Goal: Find specific page/section: Find specific page/section

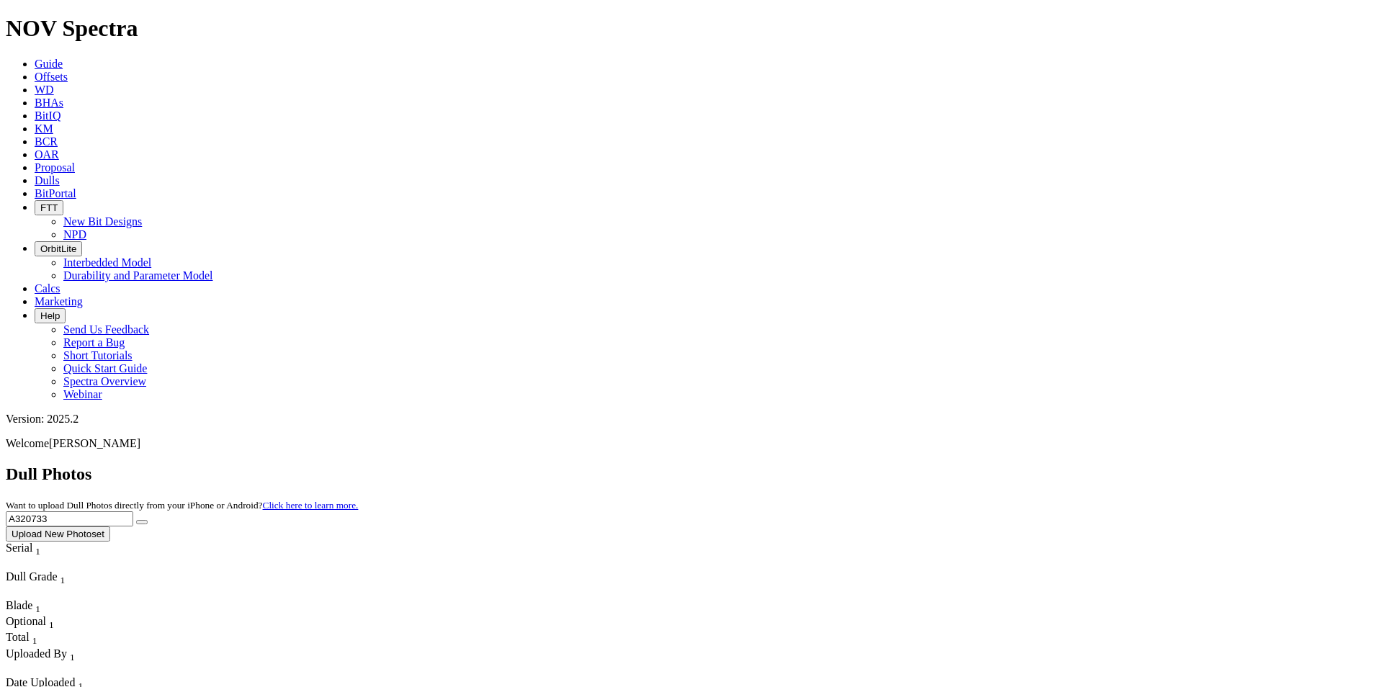
drag, startPoint x: 1081, startPoint y: 58, endPoint x: 1006, endPoint y: 62, distance: 75.0
click at [1006, 465] on div "Dull Photos Want to upload Dull Photos directly from your iPhone or Android? Cl…" at bounding box center [689, 503] width 1366 height 77
type input "A320733"
click at [148, 520] on button "submit" at bounding box center [142, 522] width 12 height 4
click at [133, 512] on input "text" at bounding box center [70, 519] width 128 height 15
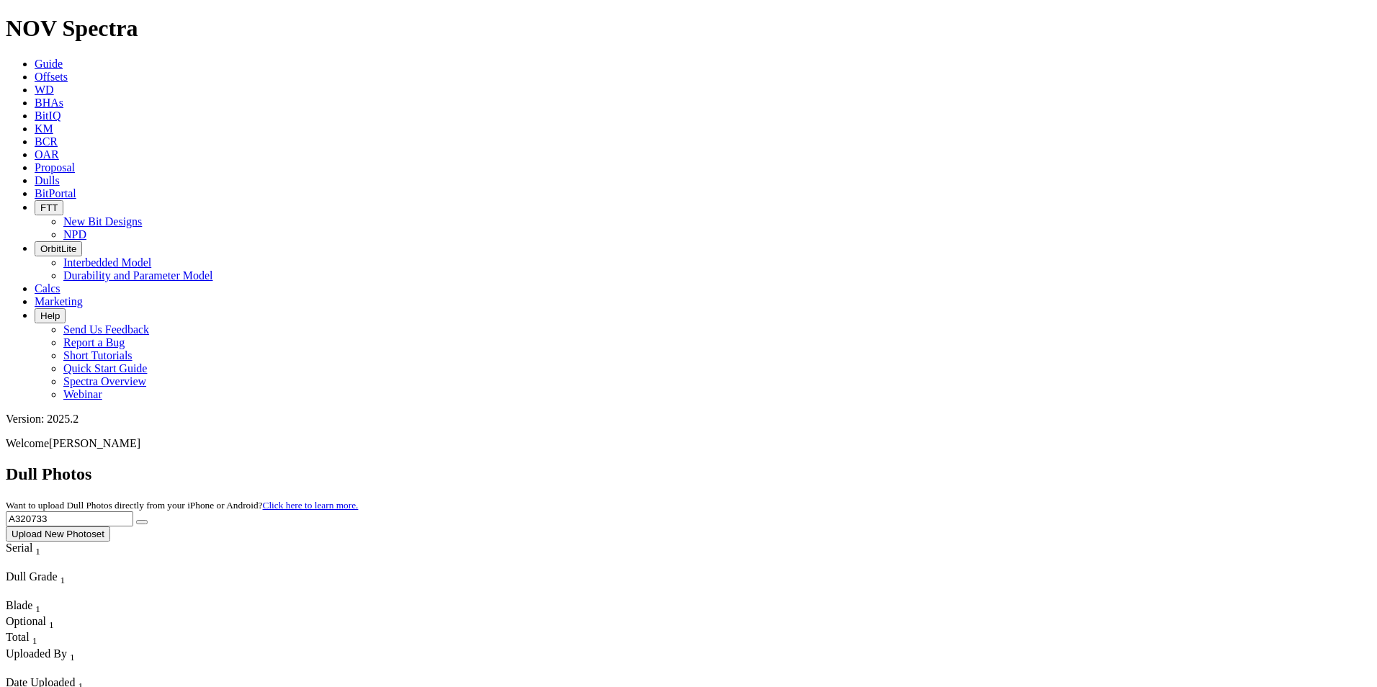
type input "A320733"
click at [148, 520] on button "submit" at bounding box center [142, 522] width 12 height 4
drag, startPoint x: 1094, startPoint y: 68, endPoint x: 943, endPoint y: 60, distance: 150.8
click at [943, 465] on div "Dull Photos Want to upload Dull Photos directly from your iPhone or Android? Cl…" at bounding box center [689, 503] width 1366 height 77
type input "A318913"
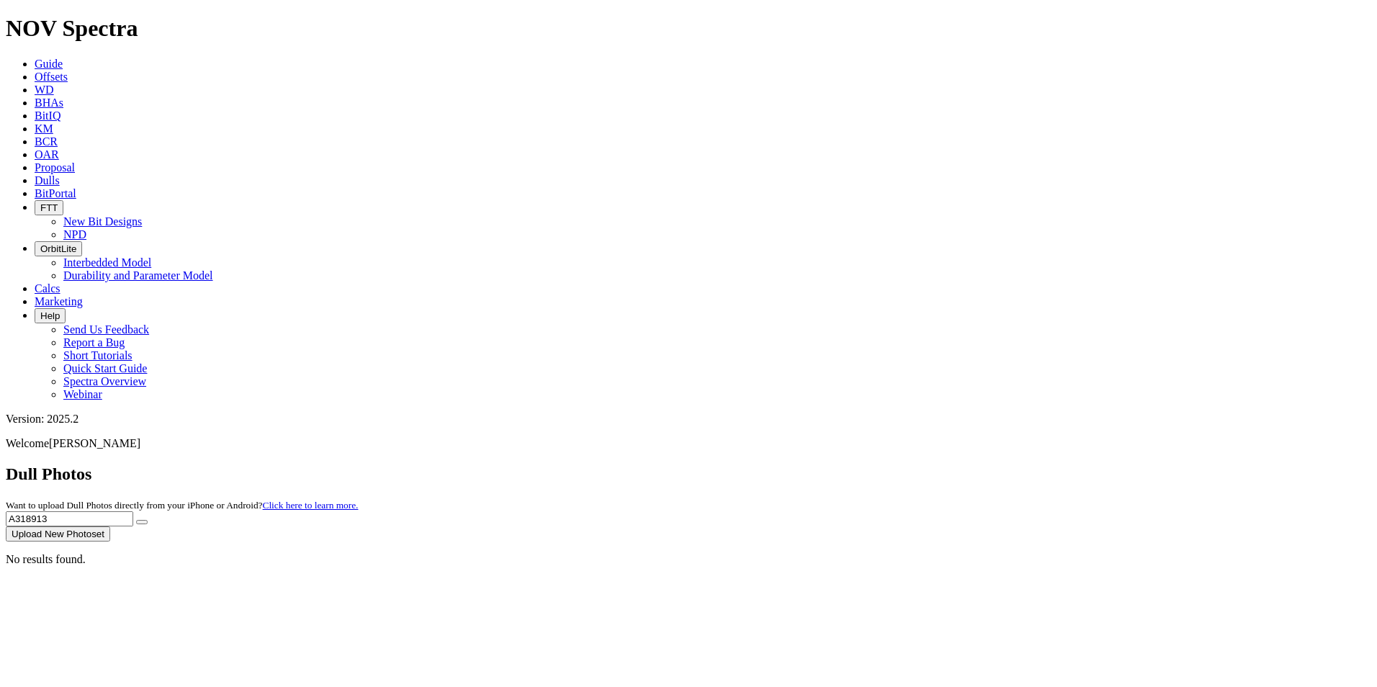
click at [148, 520] on button "submit" at bounding box center [142, 522] width 12 height 4
drag, startPoint x: 1082, startPoint y: 69, endPoint x: 1001, endPoint y: 66, distance: 80.7
click at [1001, 465] on div "Dull Photos Want to upload Dull Photos directly from your iPhone or Android? Cl…" at bounding box center [689, 503] width 1366 height 77
type input "A319500"
click at [142, 522] on icon "submit" at bounding box center [142, 522] width 0 height 0
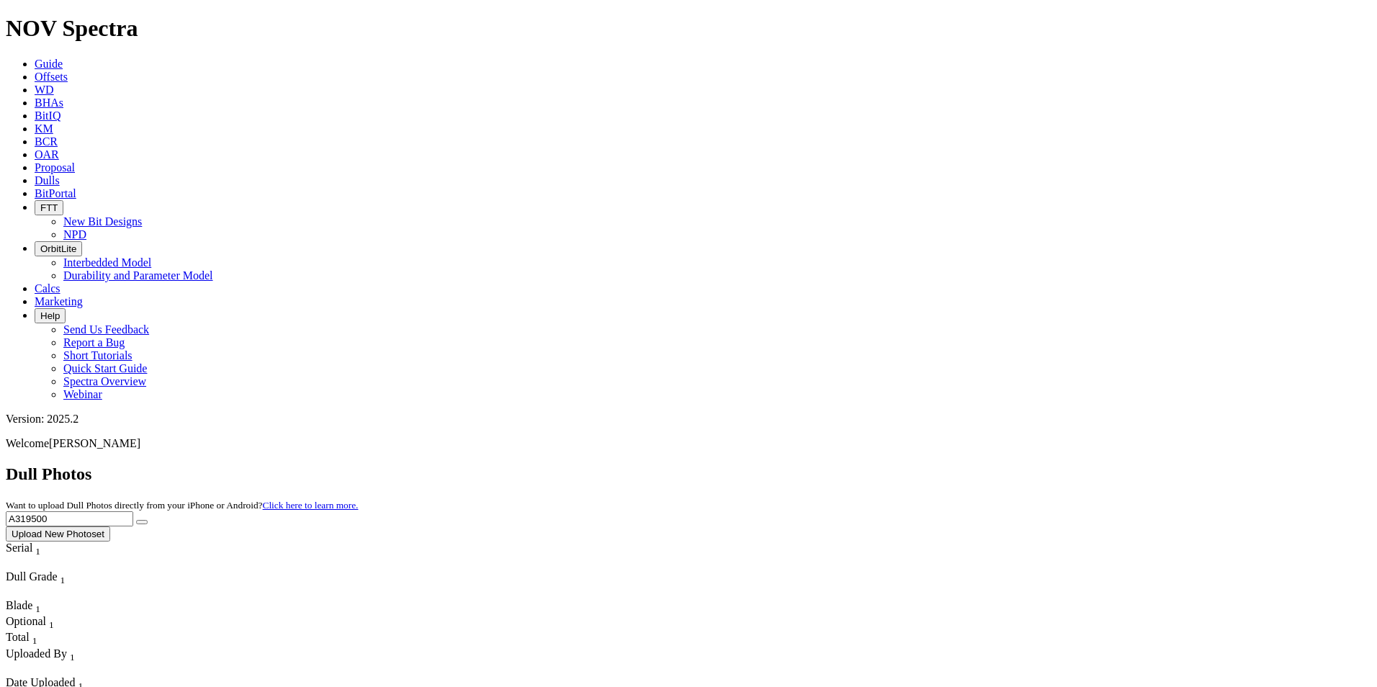
drag, startPoint x: 1102, startPoint y: 73, endPoint x: 1033, endPoint y: 69, distance: 69.3
click at [133, 512] on input "A319500" at bounding box center [70, 519] width 128 height 15
type input "A319683"
click at [148, 520] on button "submit" at bounding box center [142, 522] width 12 height 4
drag, startPoint x: 1145, startPoint y: 69, endPoint x: 999, endPoint y: 58, distance: 145.9
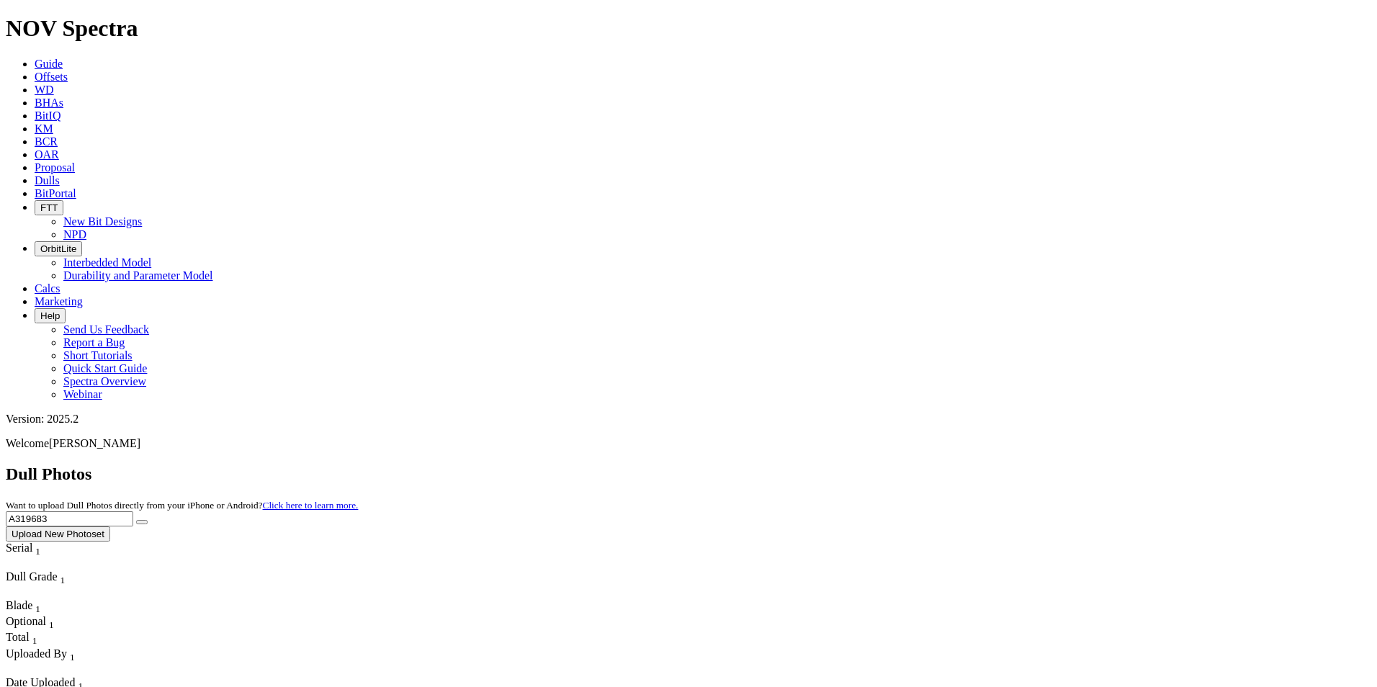
click at [999, 465] on div "Dull Photos Want to upload Dull Photos directly from your iPhone or Android? Cl…" at bounding box center [689, 503] width 1366 height 77
type input "A319287"
click at [148, 520] on button "submit" at bounding box center [142, 522] width 12 height 4
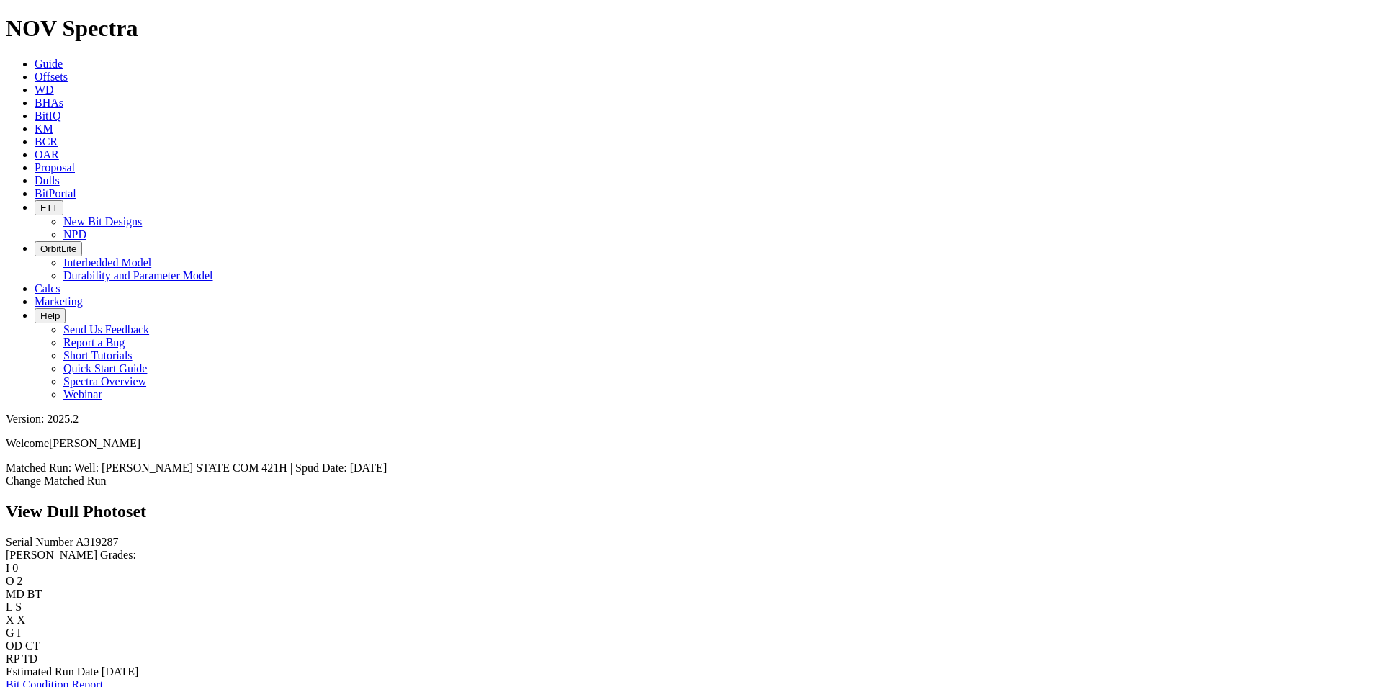
click at [60, 174] on link "Dulls" at bounding box center [47, 180] width 25 height 12
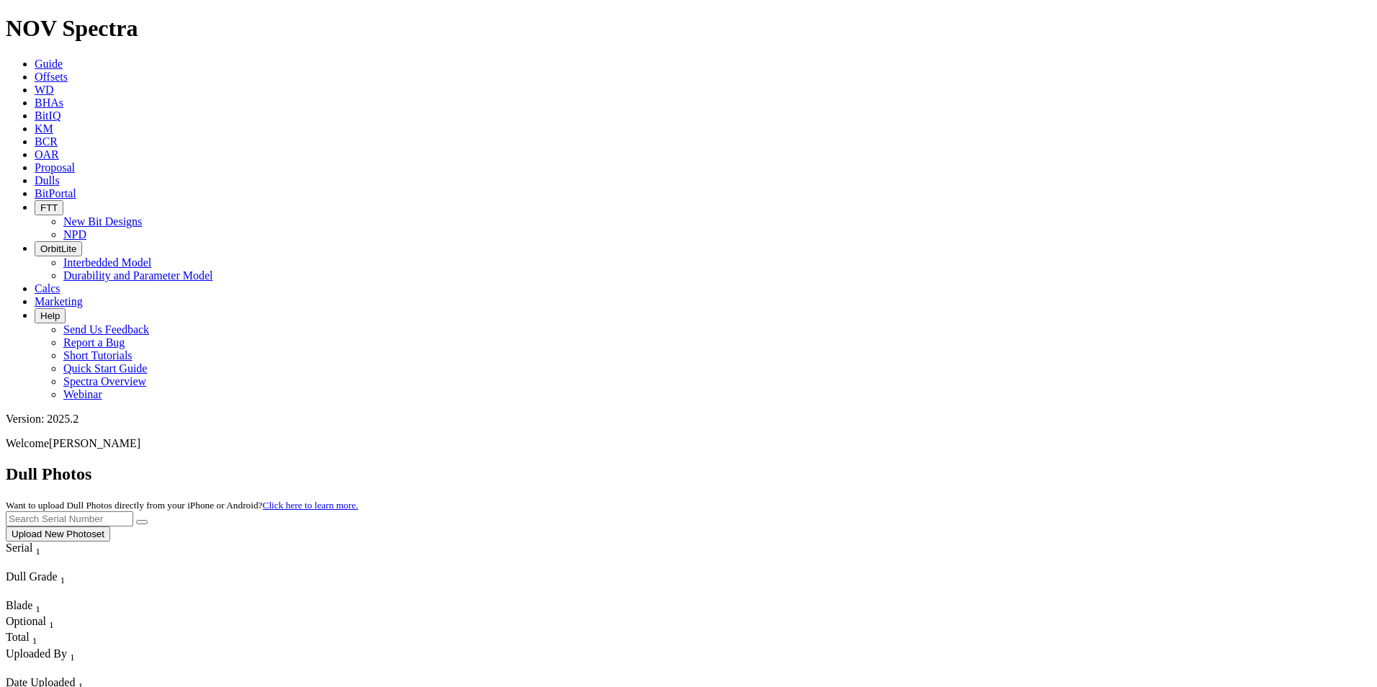
click at [133, 512] on input "text" at bounding box center [70, 519] width 128 height 15
type input "A319796"
click at [148, 520] on button "submit" at bounding box center [142, 522] width 12 height 4
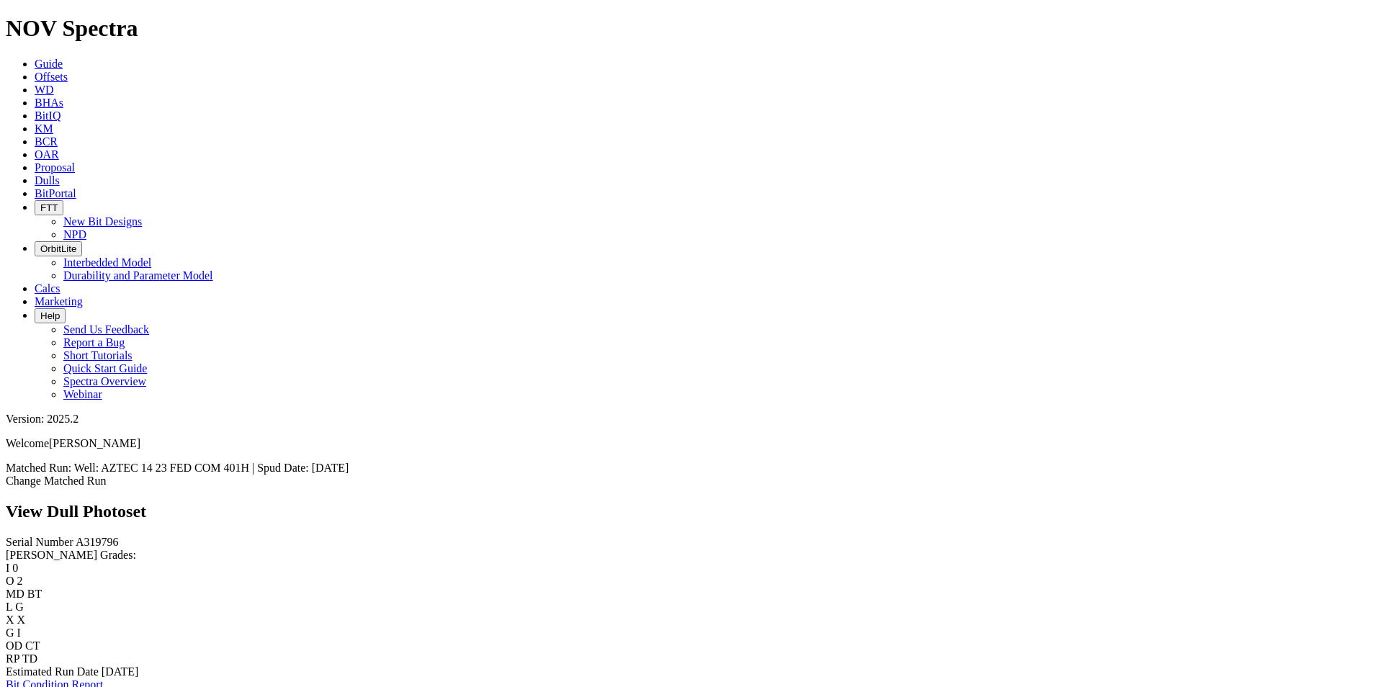
scroll to position [1726, 0]
click at [35, 174] on icon at bounding box center [35, 180] width 0 height 12
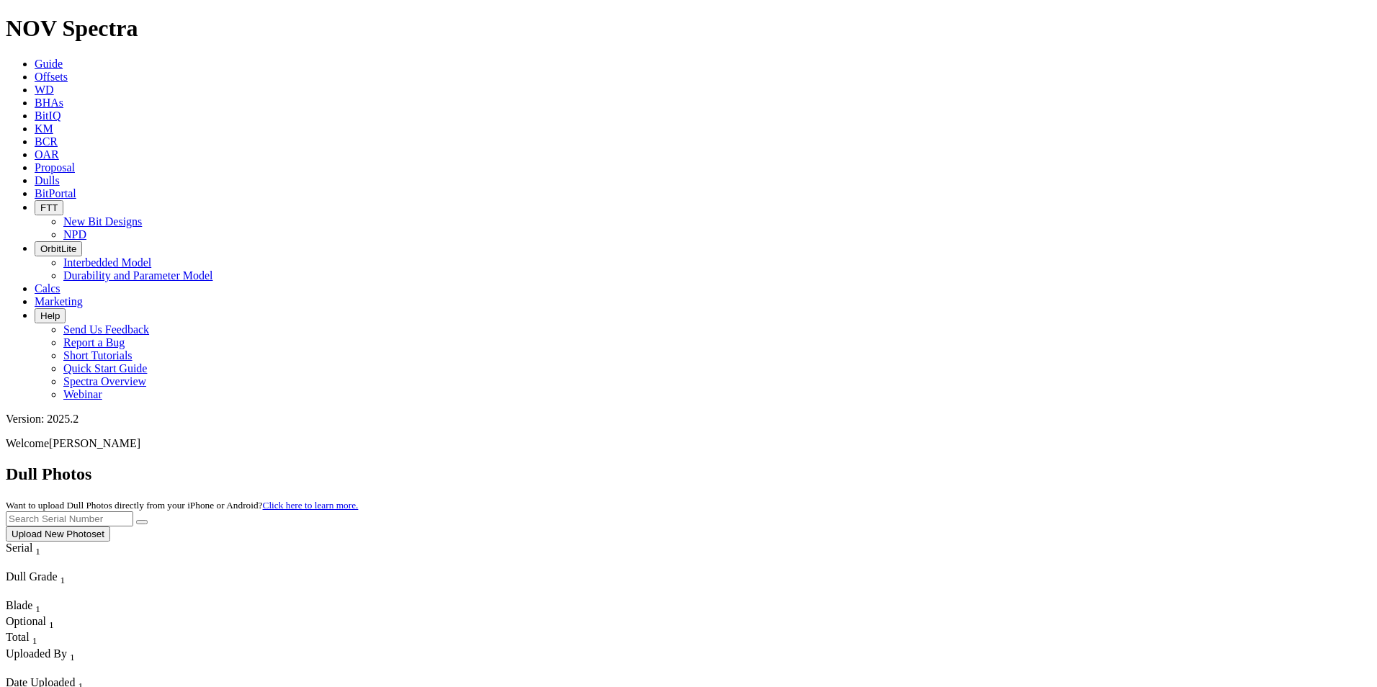
click at [133, 512] on input "text" at bounding box center [70, 519] width 128 height 15
type input "A310162"
click at [148, 520] on button "submit" at bounding box center [142, 522] width 12 height 4
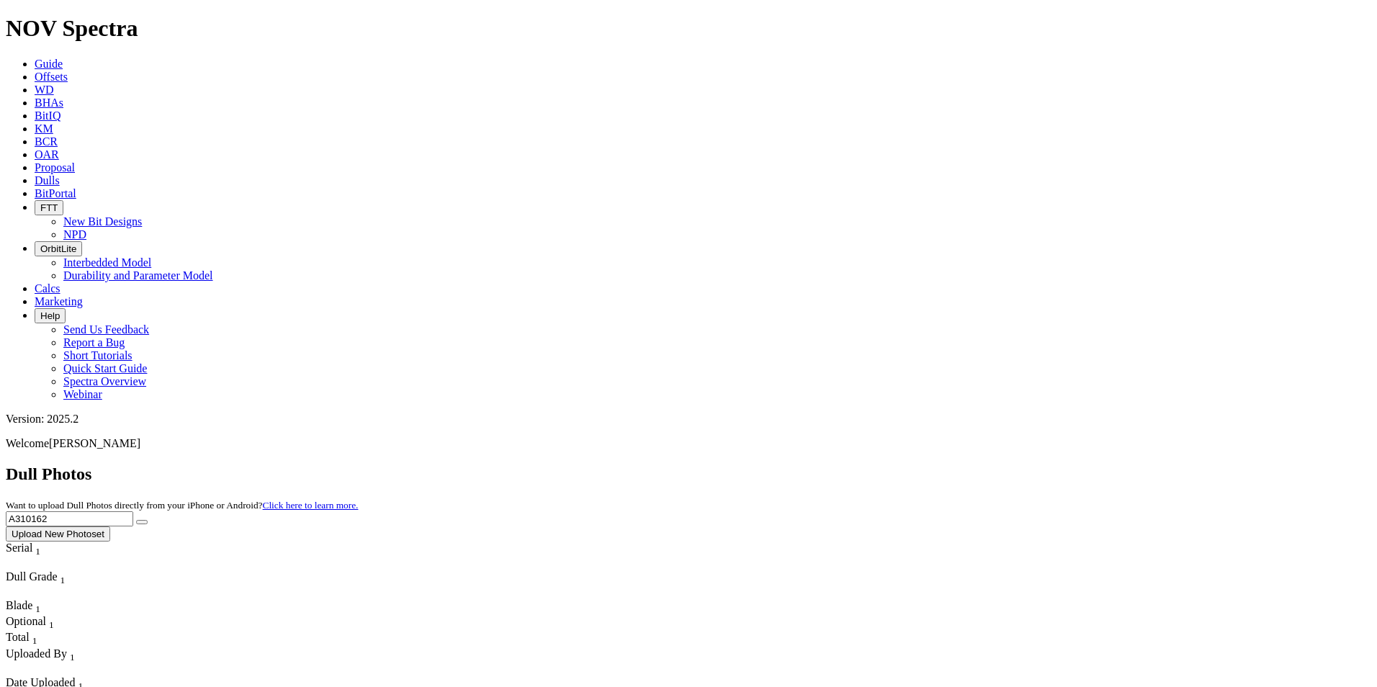
drag, startPoint x: 1077, startPoint y: 68, endPoint x: 996, endPoint y: 66, distance: 80.7
click at [996, 465] on div "Dull Photos Want to upload Dull Photos directly from your iPhone or Android? Cl…" at bounding box center [689, 503] width 1366 height 77
type input "A319141"
click at [148, 520] on button "submit" at bounding box center [142, 522] width 12 height 4
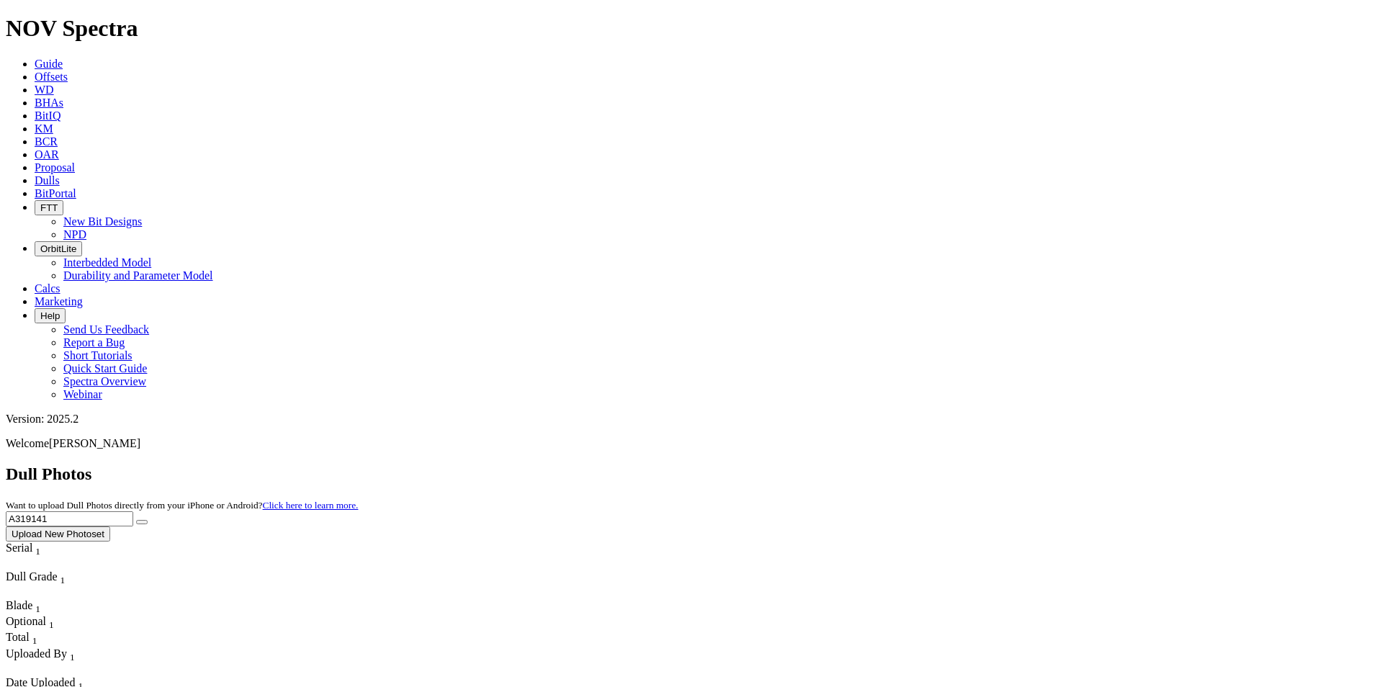
drag, startPoint x: 1061, startPoint y: 60, endPoint x: 985, endPoint y: 54, distance: 75.9
click at [985, 465] on div "Dull Photos Want to upload Dull Photos directly from your iPhone or Android? Cl…" at bounding box center [689, 503] width 1366 height 77
type input "A318271"
click at [1230, 512] on span "A318271 Upload New Photoset" at bounding box center [689, 526] width 1366 height 28
click at [148, 520] on button "submit" at bounding box center [142, 522] width 12 height 4
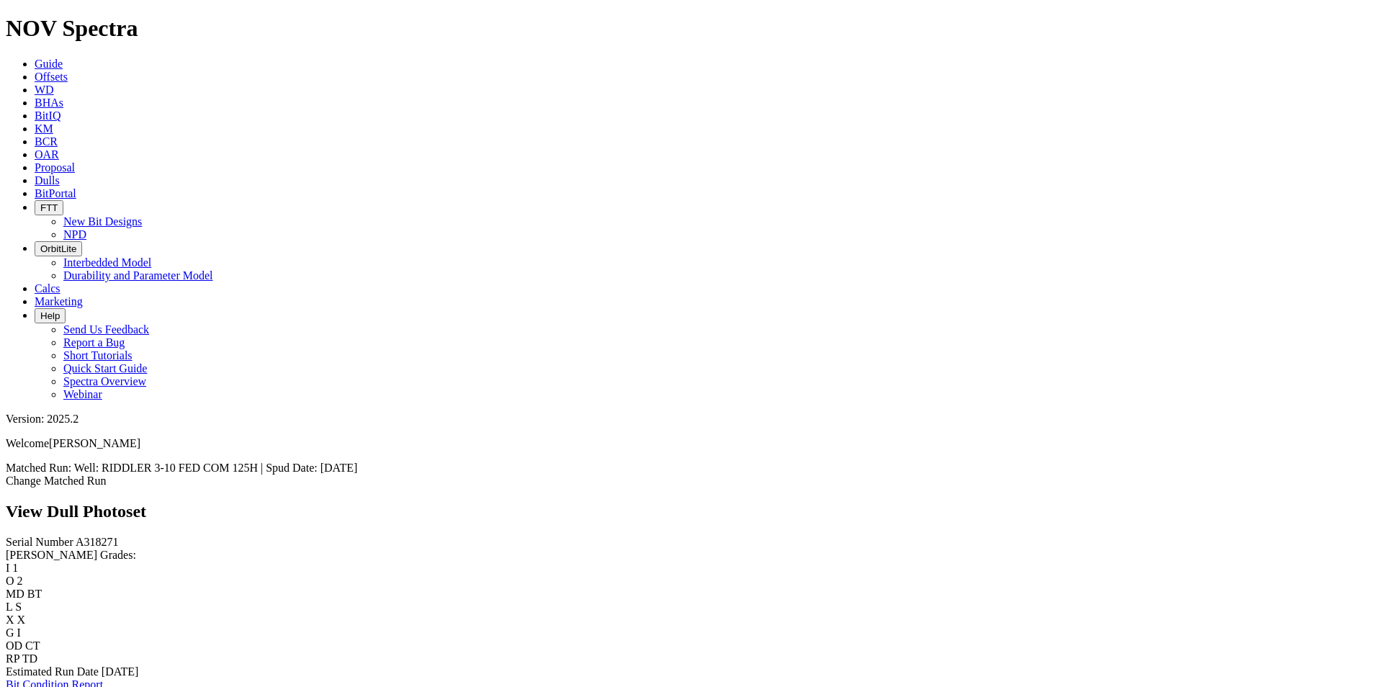
click at [60, 174] on link "Dulls" at bounding box center [47, 180] width 25 height 12
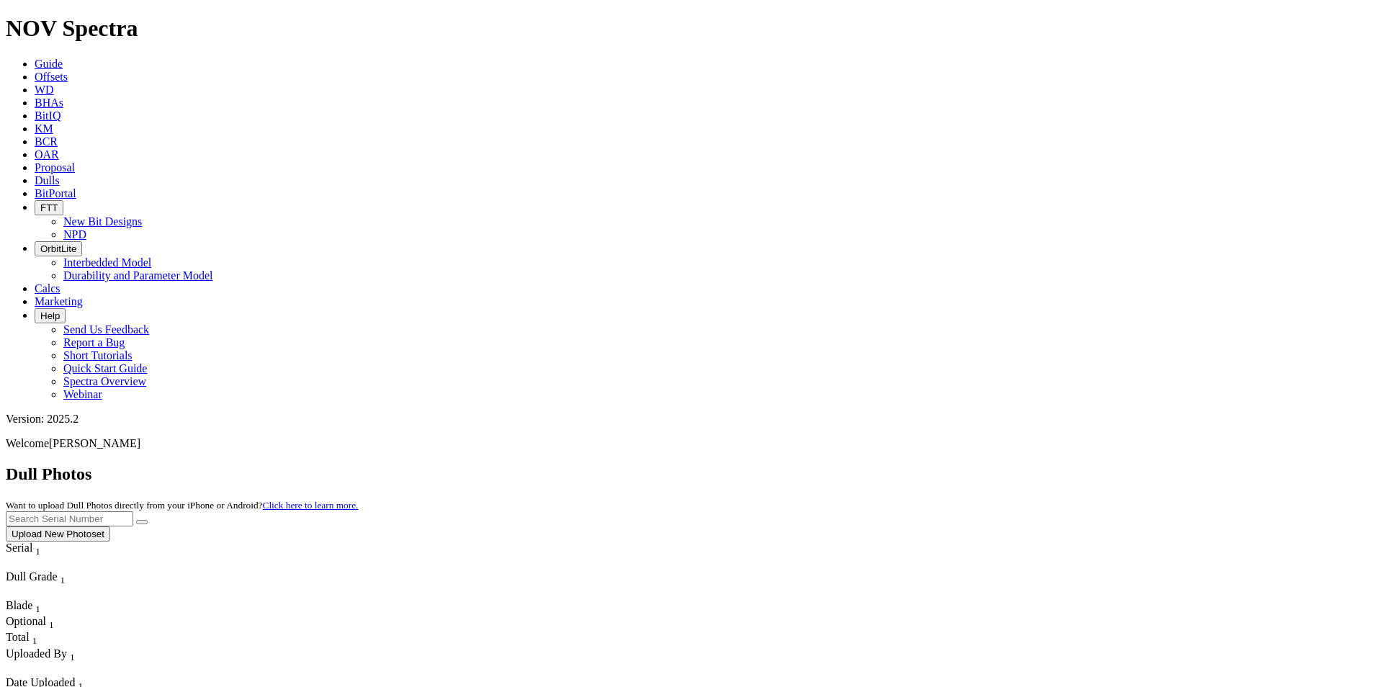
click at [133, 512] on input "text" at bounding box center [70, 519] width 128 height 15
type input "A320535"
click at [148, 520] on button "submit" at bounding box center [142, 522] width 12 height 4
drag, startPoint x: 1133, startPoint y: 66, endPoint x: 1017, endPoint y: 67, distance: 116.0
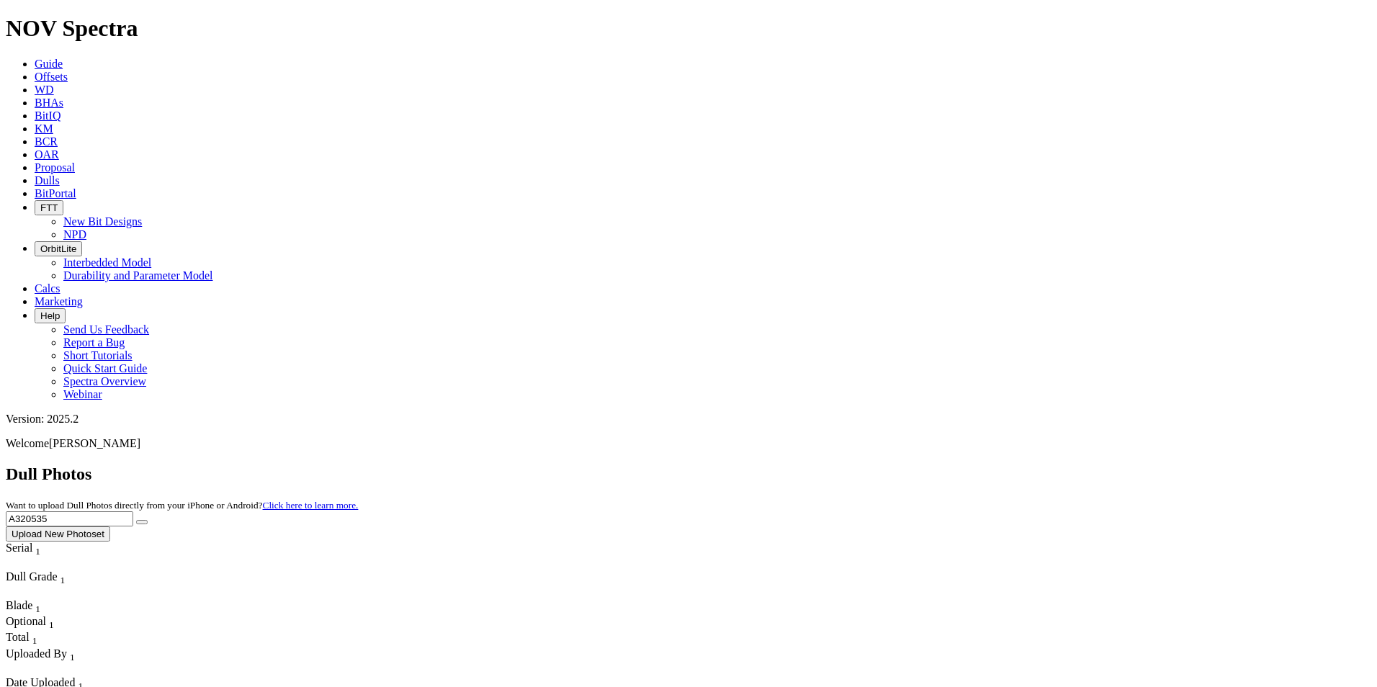
click at [1017, 465] on div "Dull Photos Want to upload Dull Photos directly from your iPhone or Android? Cl…" at bounding box center [689, 503] width 1366 height 77
type input "a304012"
click at [148, 520] on button "submit" at bounding box center [142, 522] width 12 height 4
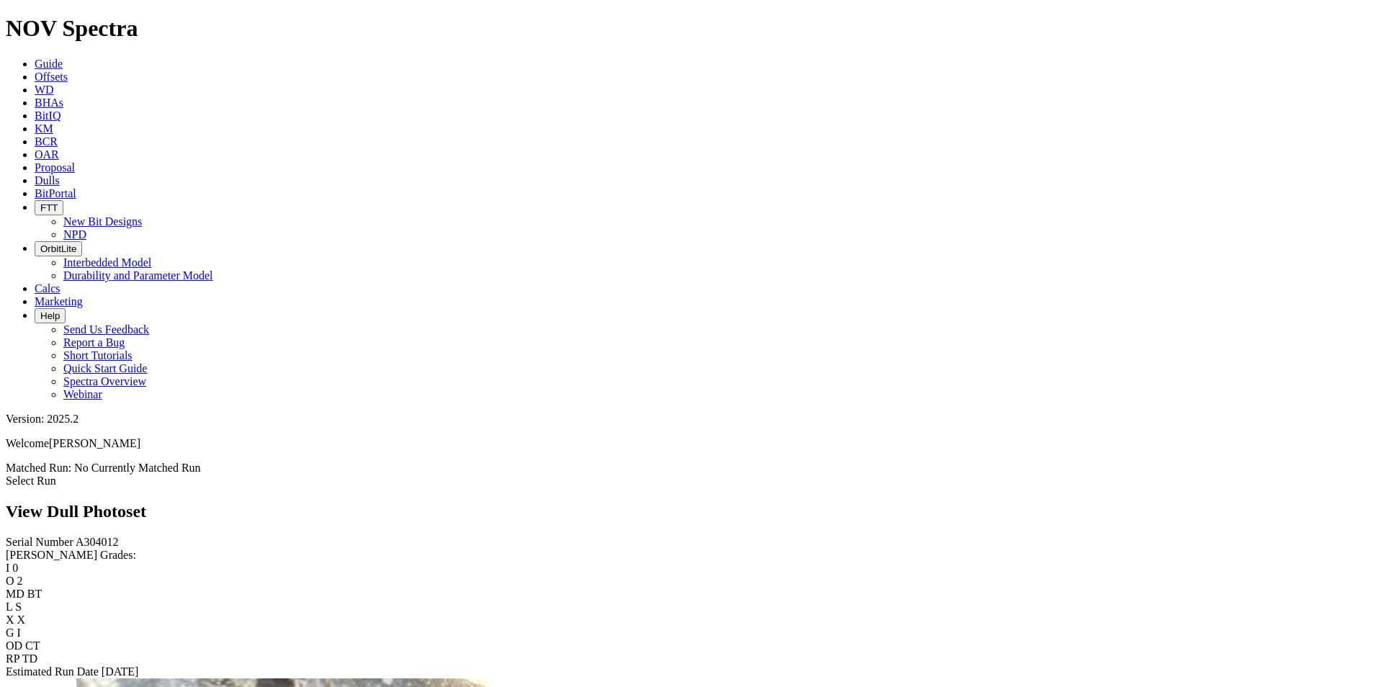
click at [60, 174] on link "Dulls" at bounding box center [47, 180] width 25 height 12
